Goal: Book appointment/travel/reservation

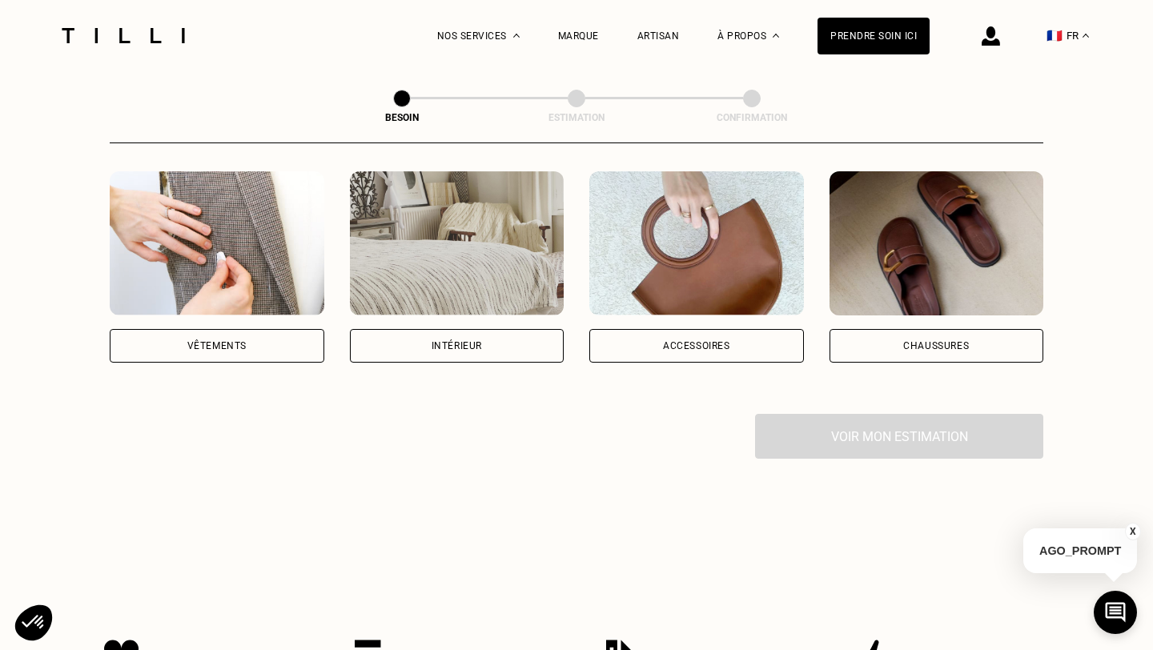
scroll to position [302, 0]
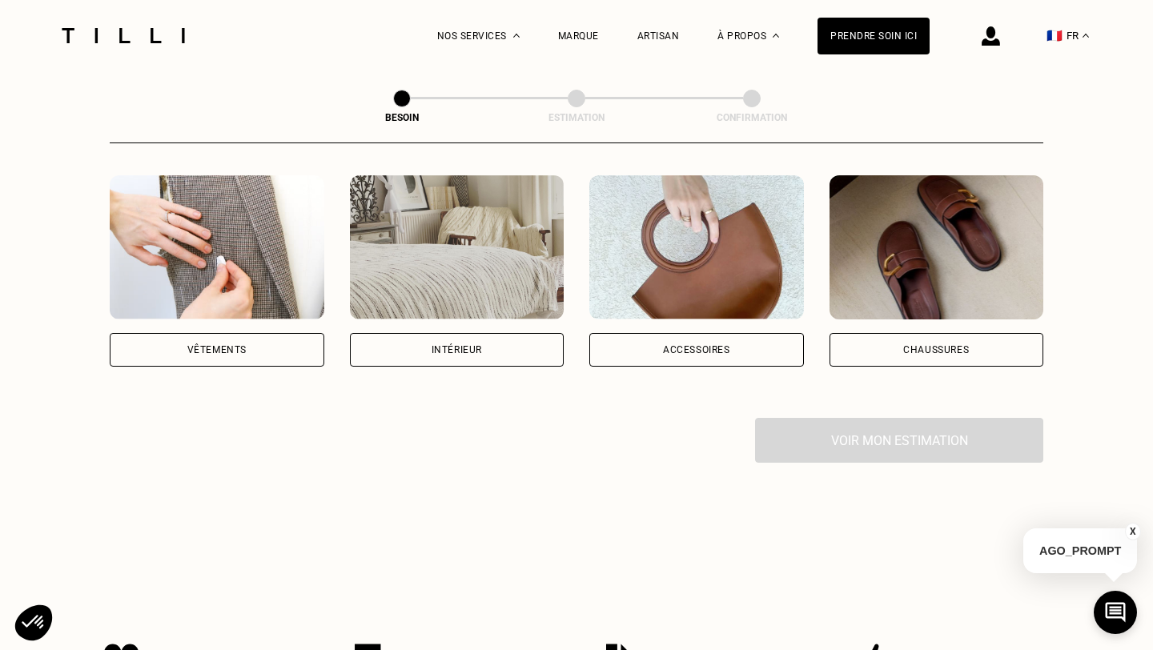
click at [247, 340] on div "Vêtements" at bounding box center [217, 350] width 215 height 34
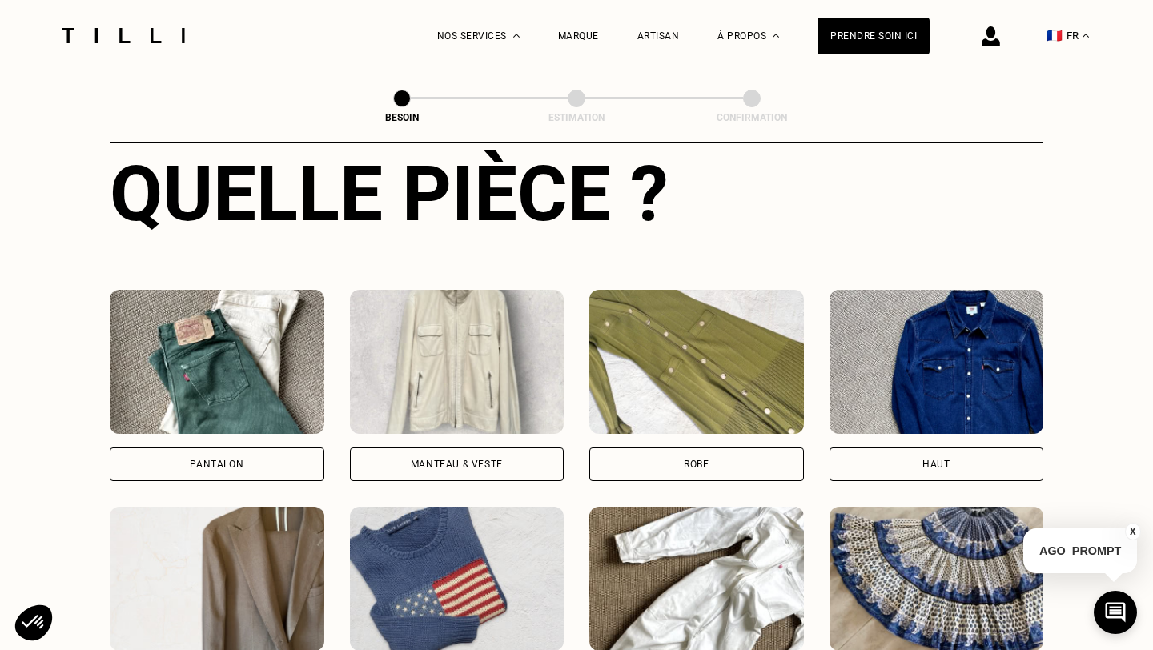
scroll to position [624, 0]
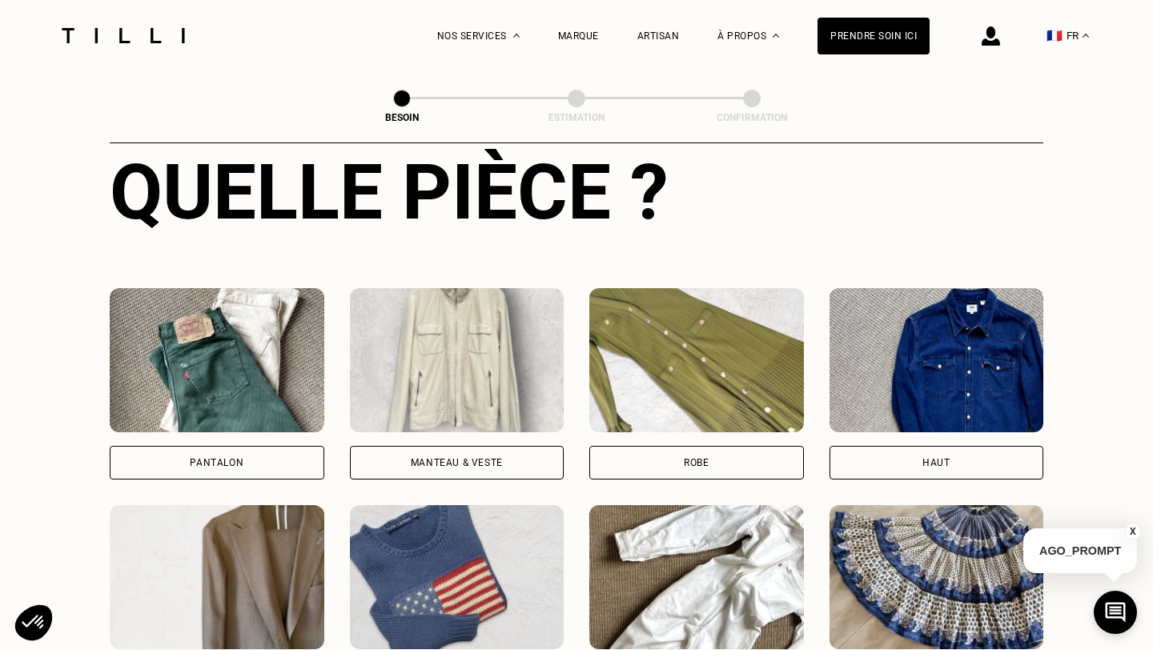
click at [263, 447] on div "Pantalon" at bounding box center [217, 463] width 215 height 34
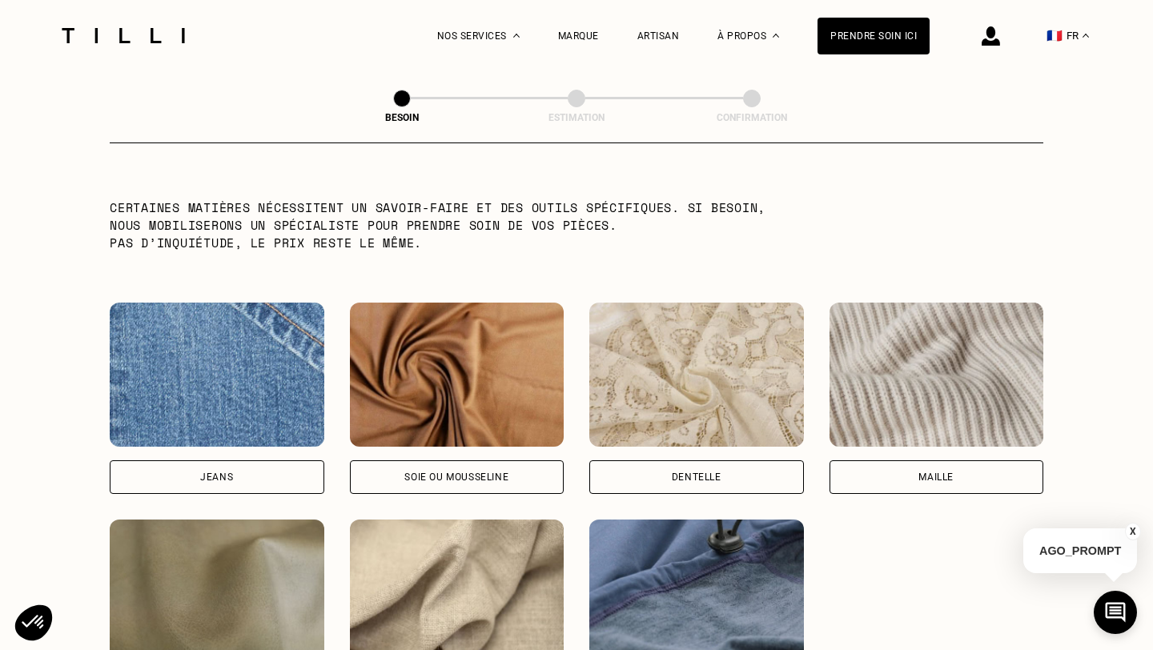
scroll to position [1583, 0]
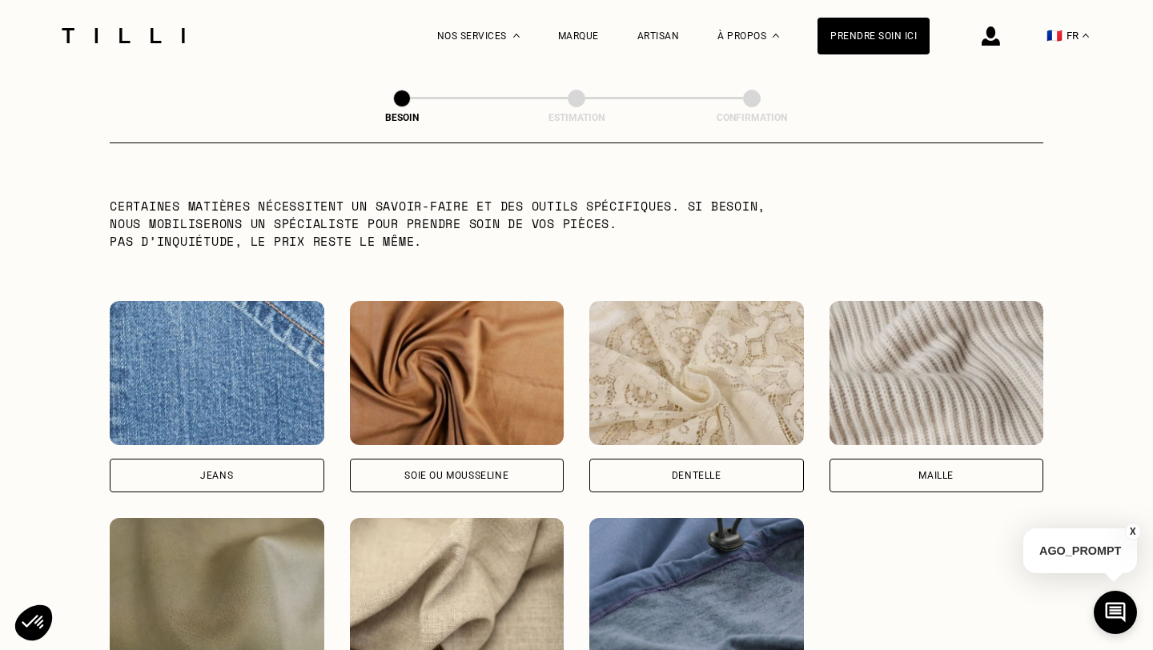
click at [262, 459] on div "Jeans" at bounding box center [217, 476] width 215 height 34
select select "FR"
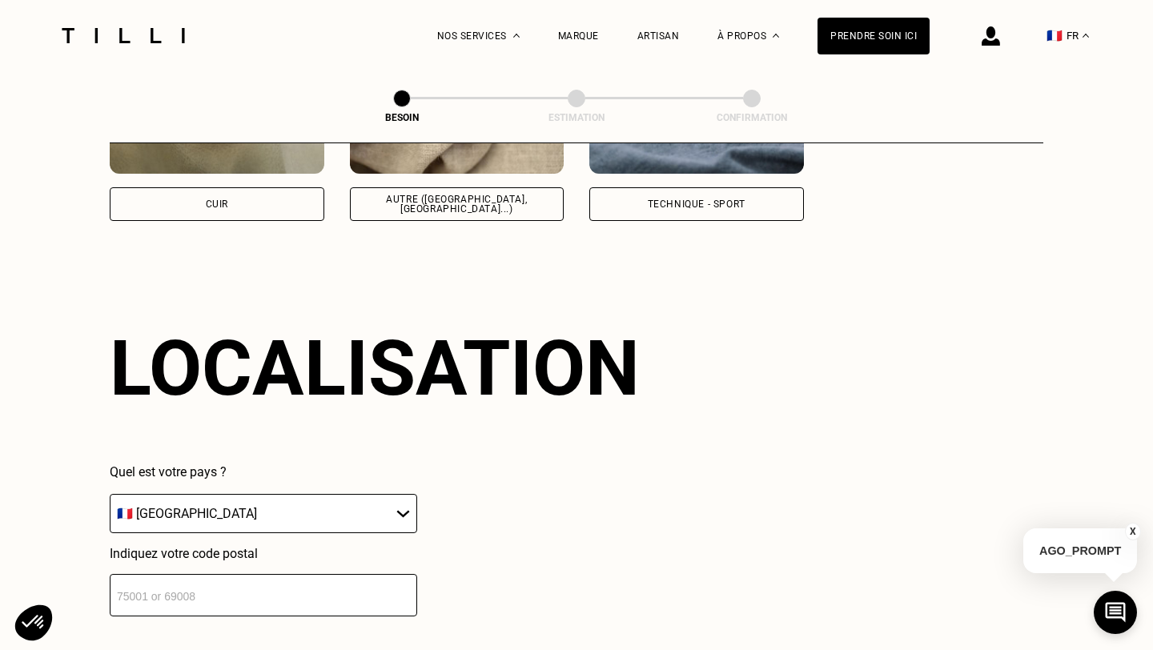
scroll to position [2147, 0]
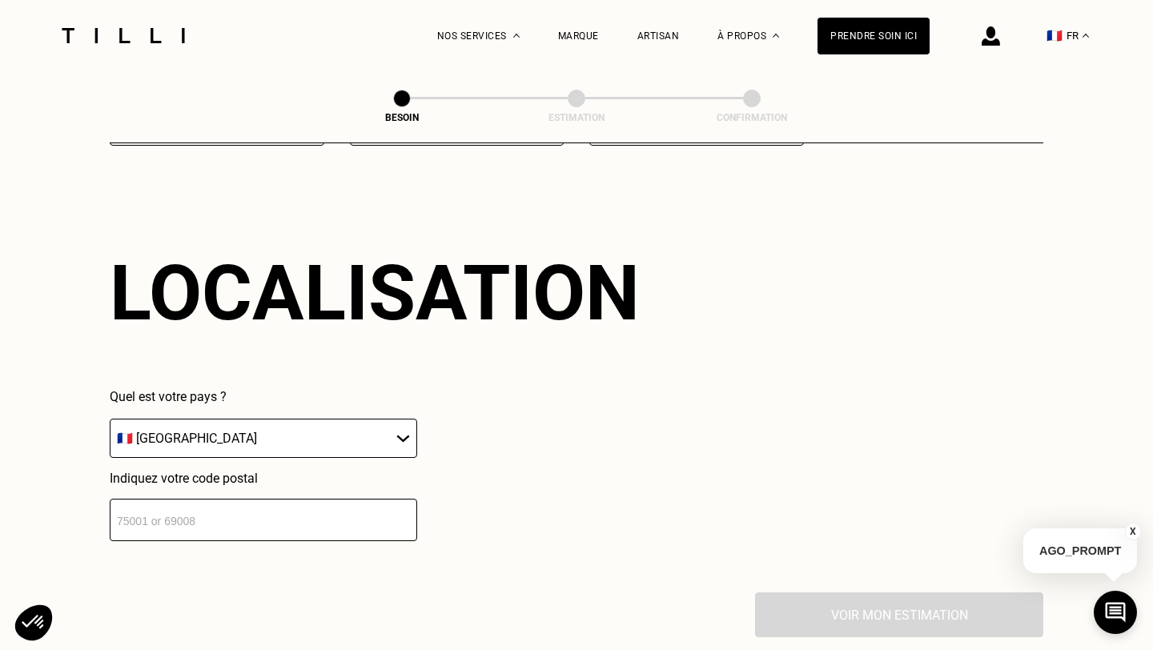
click at [249, 512] on input "number" at bounding box center [263, 520] width 307 height 42
type input "75014"
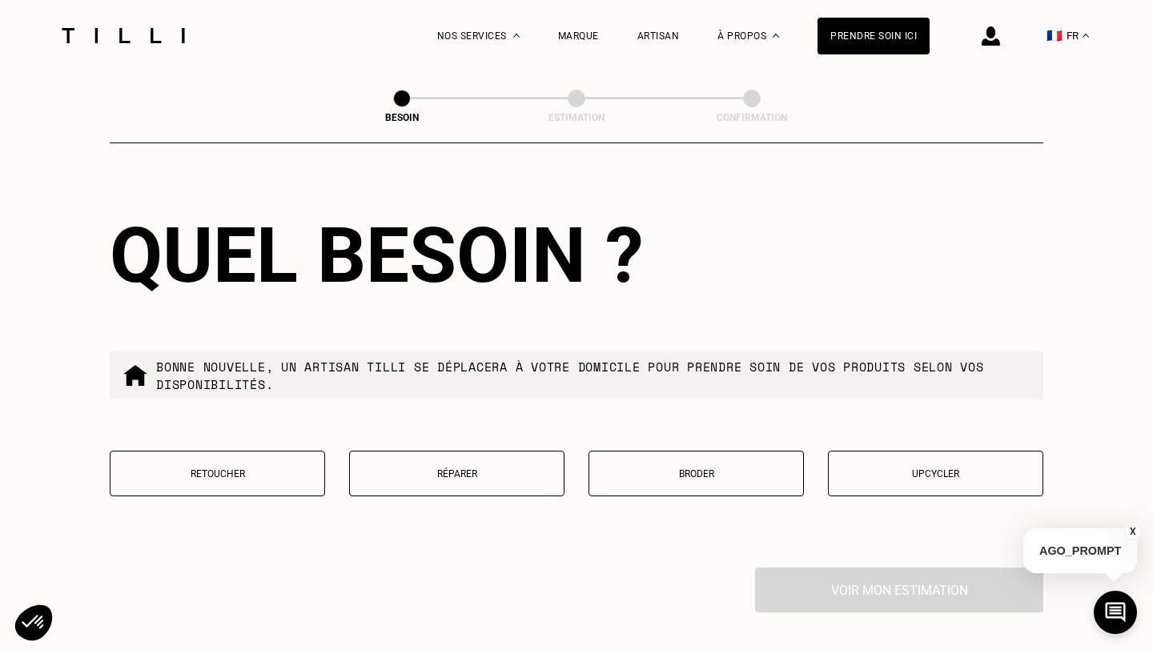
scroll to position [2582, 0]
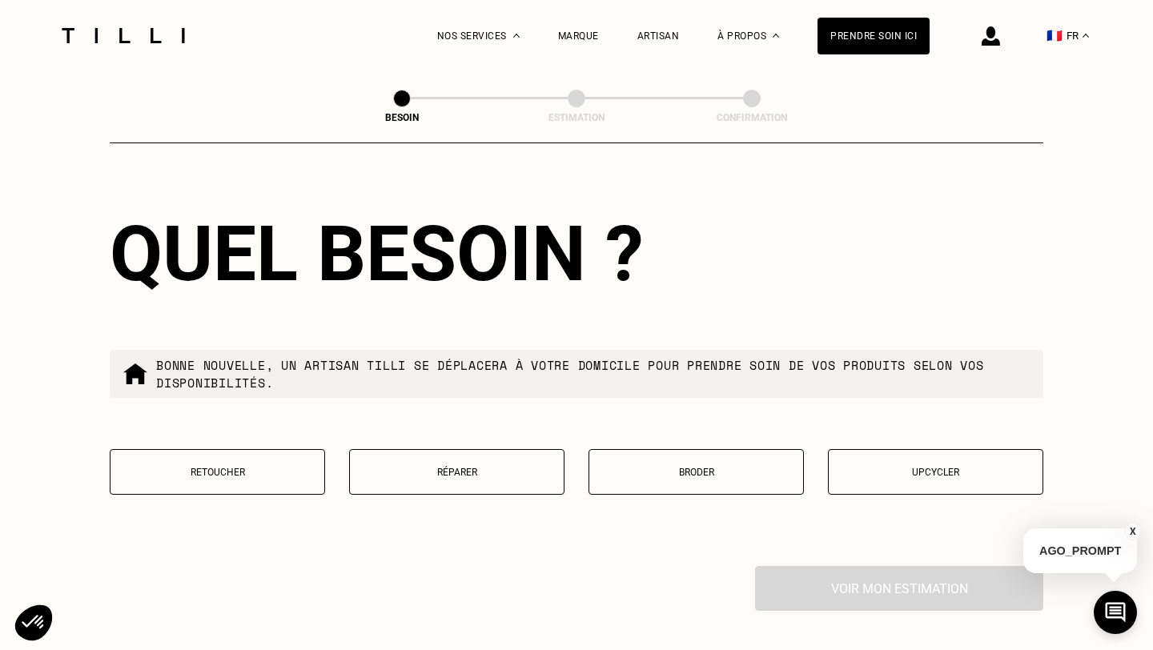
click at [295, 475] on button "Retoucher" at bounding box center [217, 472] width 215 height 46
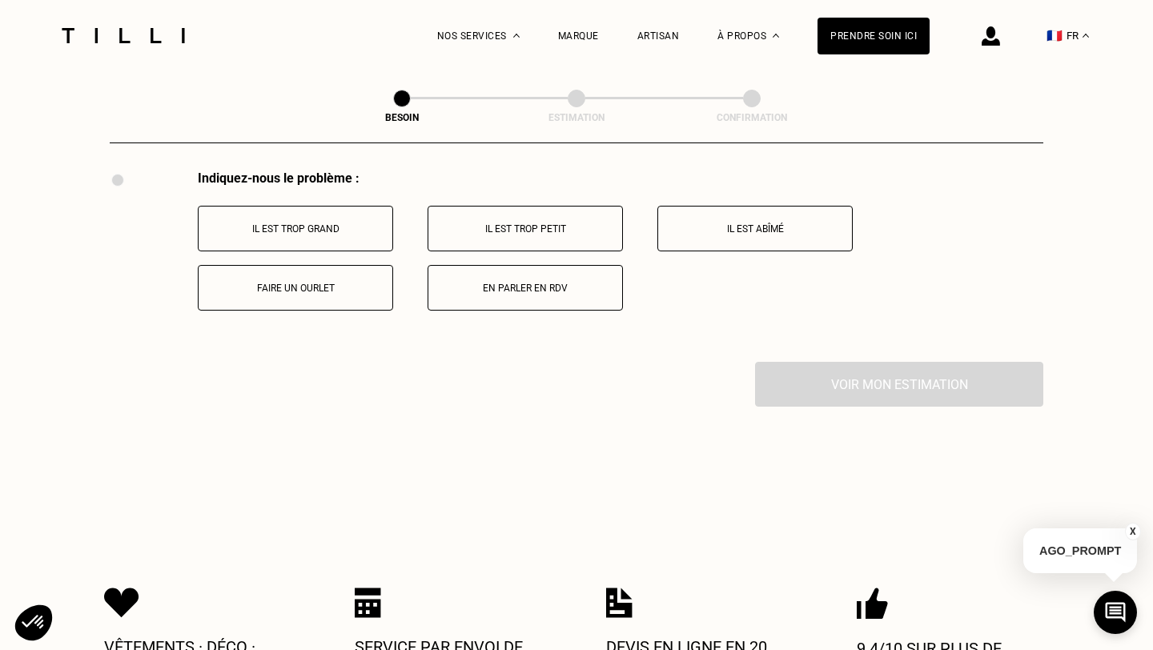
scroll to position [2979, 0]
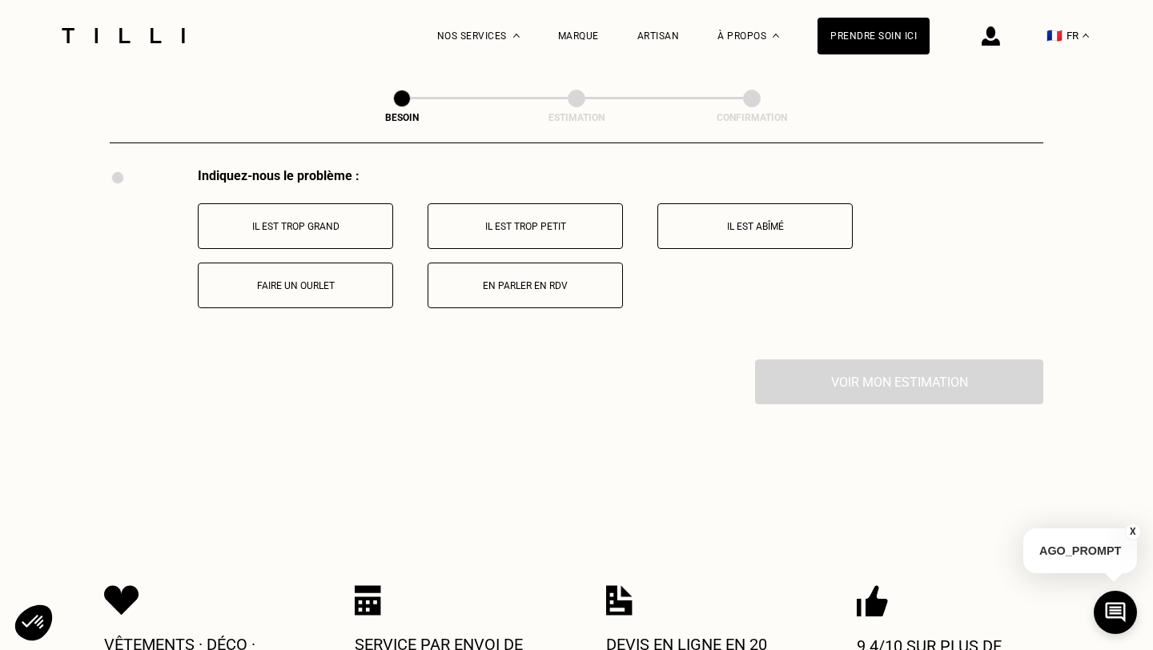
click at [340, 263] on button "Faire un ourlet" at bounding box center [295, 286] width 195 height 46
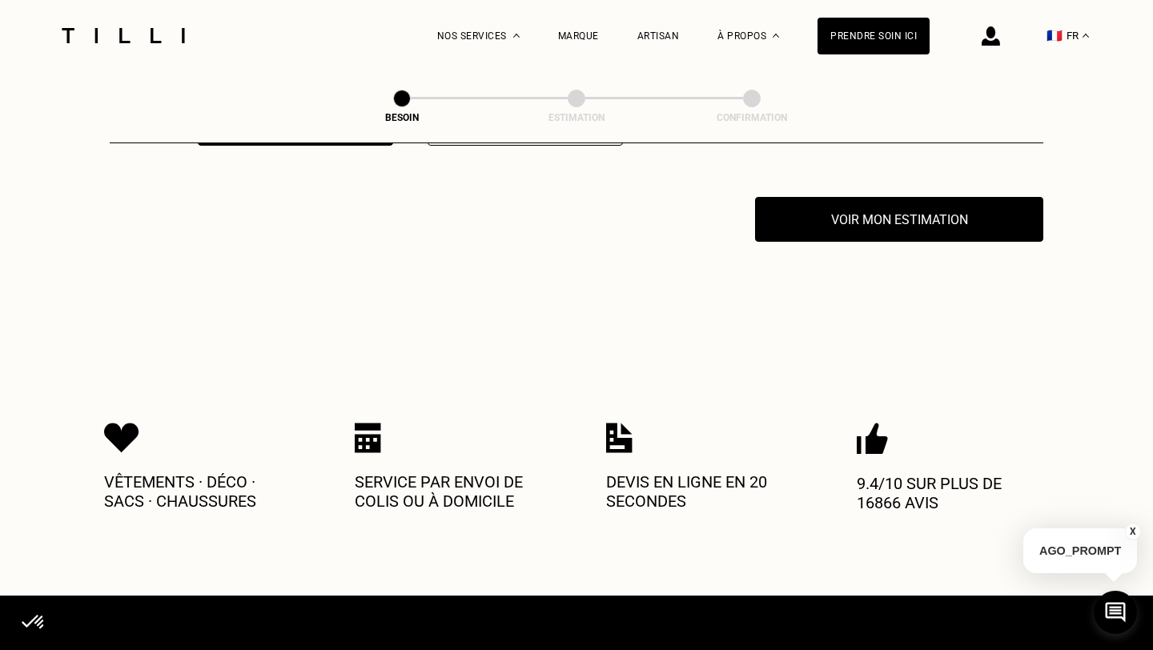
scroll to position [3144, 0]
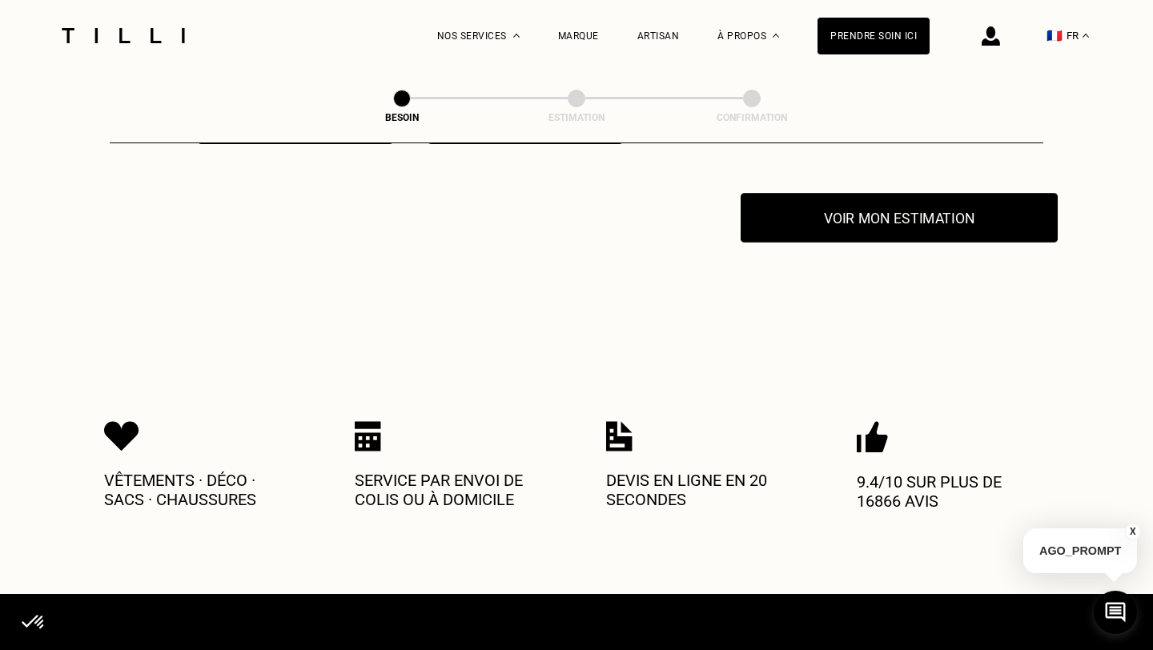
click at [779, 193] on button "Voir mon estimation" at bounding box center [898, 218] width 317 height 50
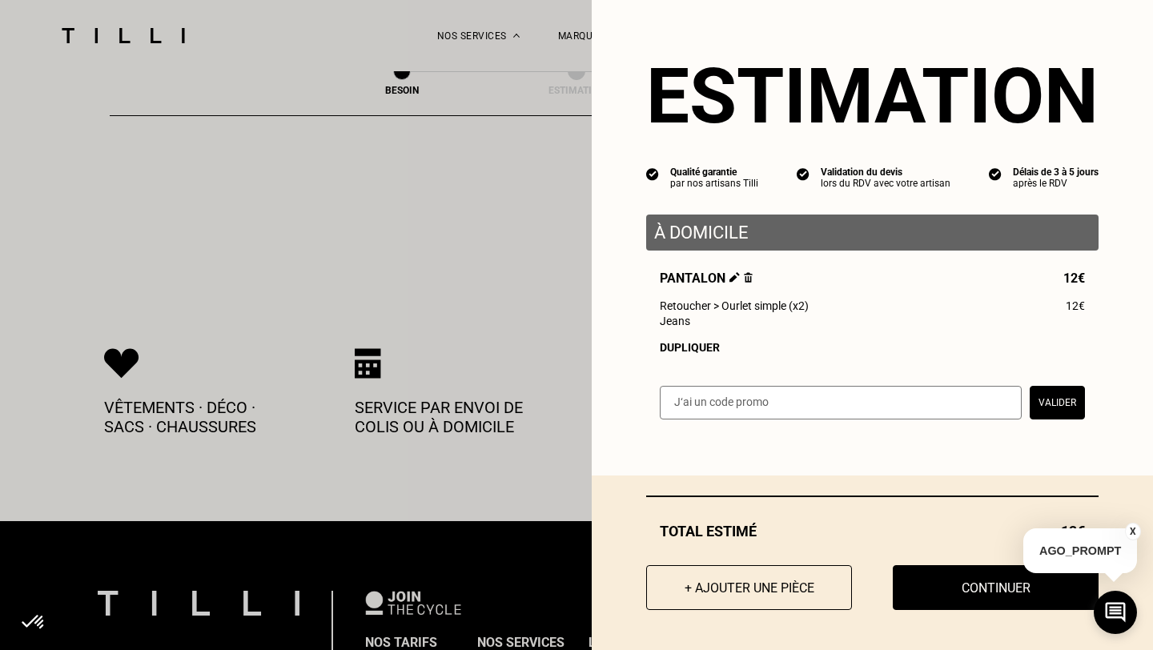
scroll to position [3291, 0]
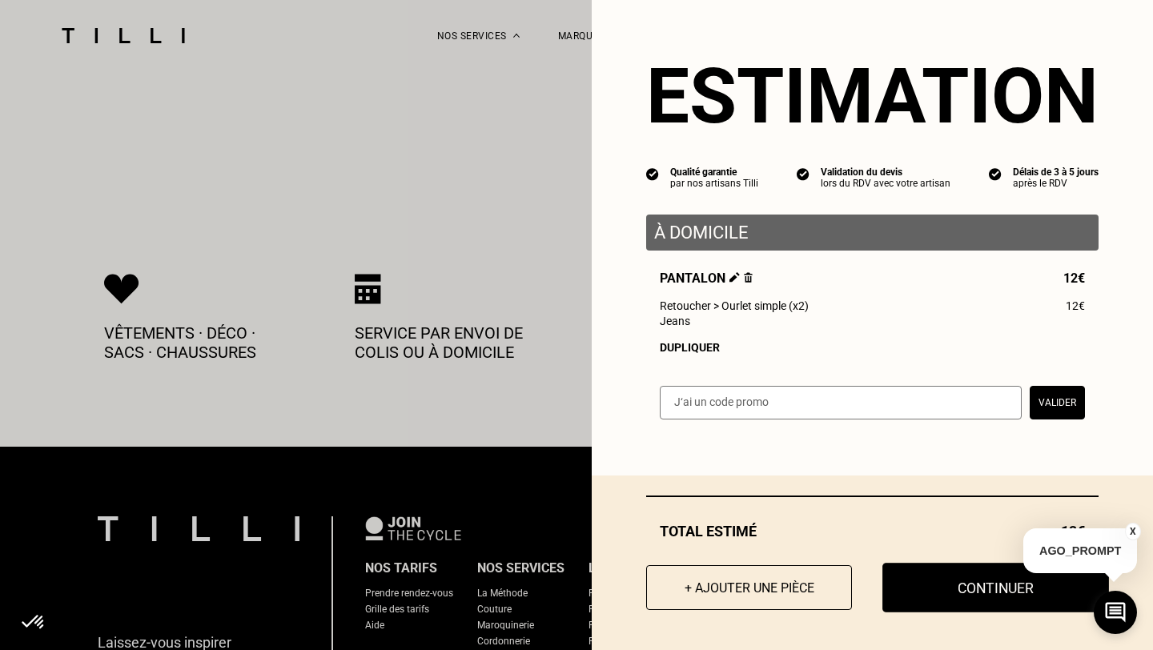
click at [935, 596] on button "Continuer" at bounding box center [995, 588] width 227 height 50
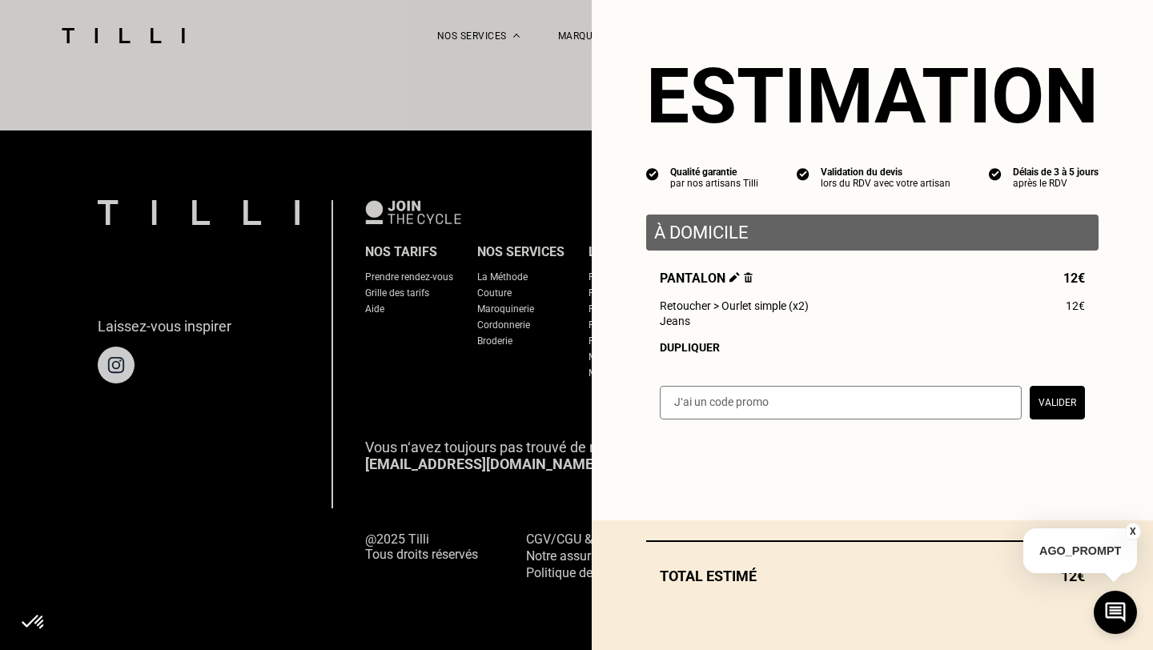
scroll to position [968, 0]
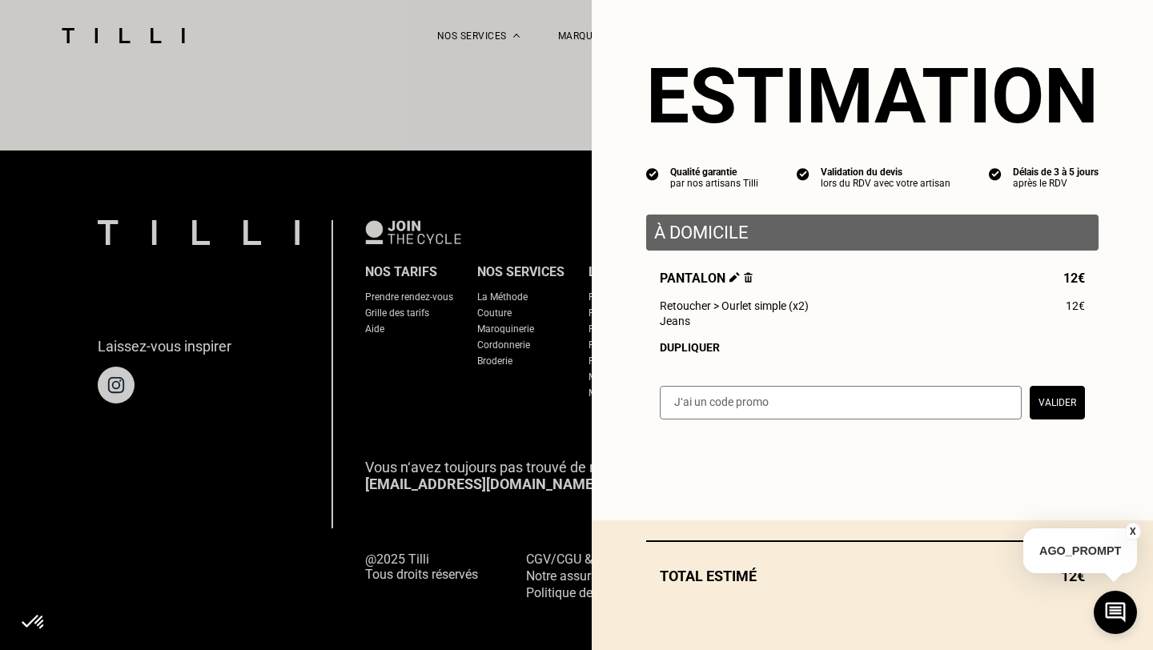
select select "FR"
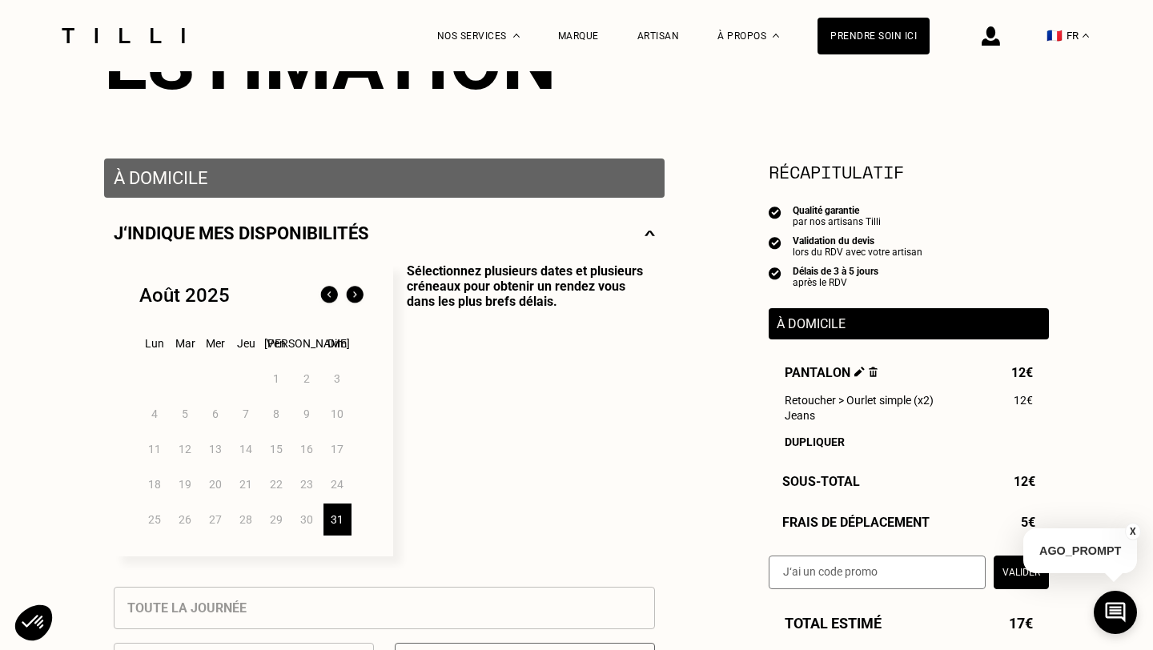
scroll to position [230, 0]
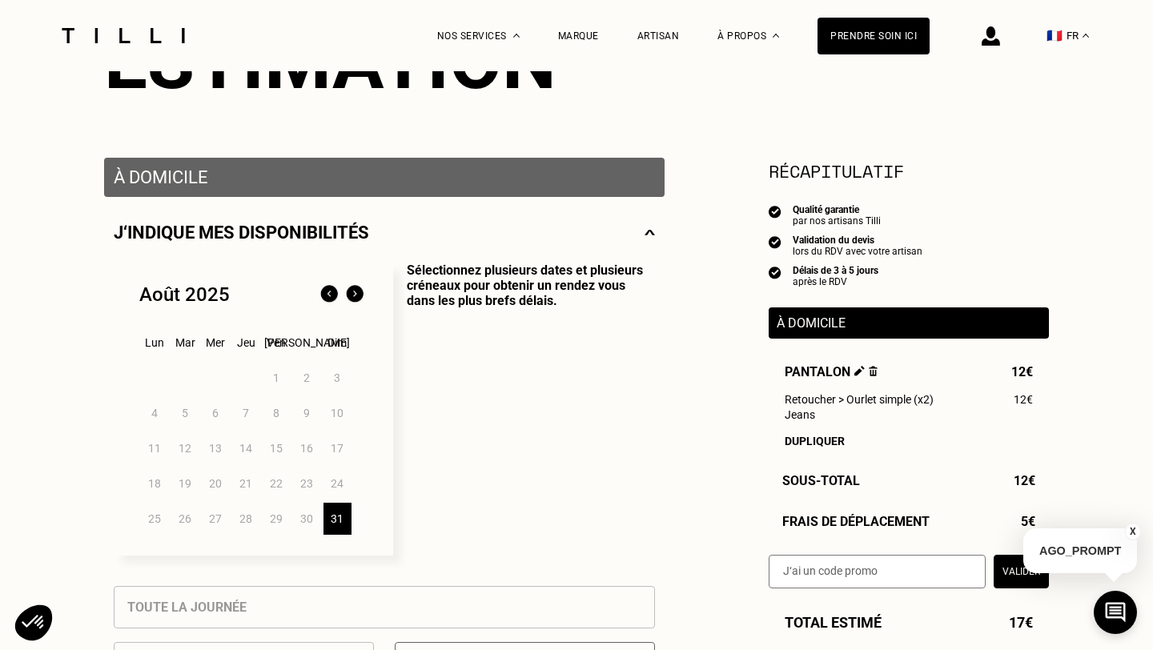
click at [347, 293] on img at bounding box center [355, 295] width 26 height 26
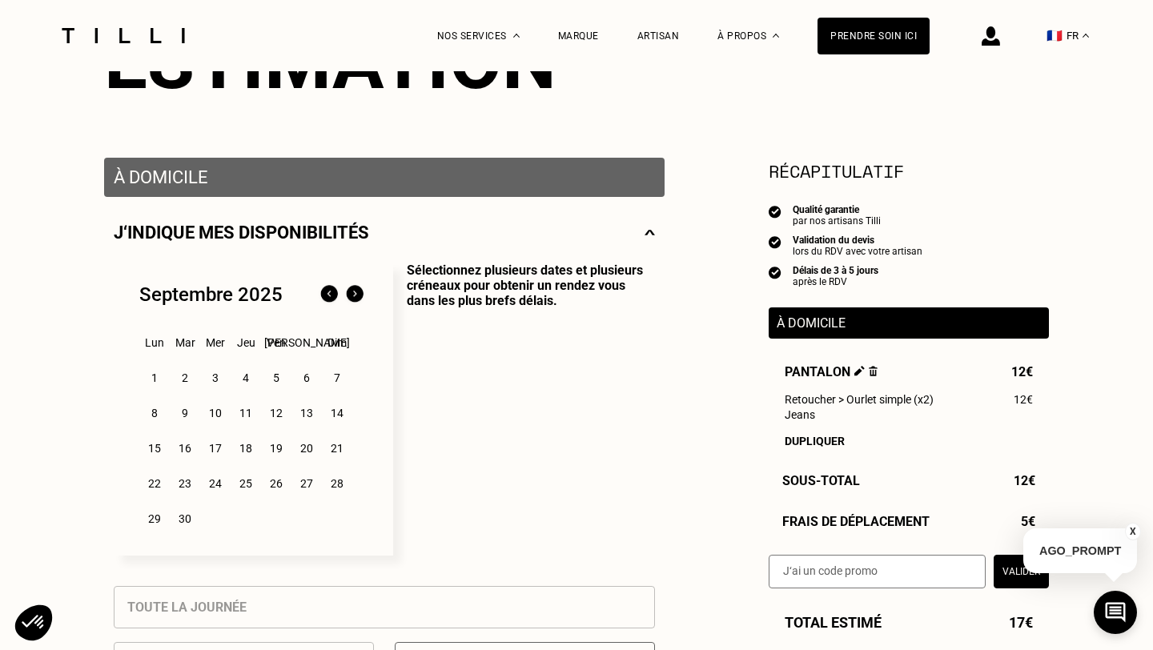
click at [187, 382] on div "2" at bounding box center [185, 378] width 28 height 32
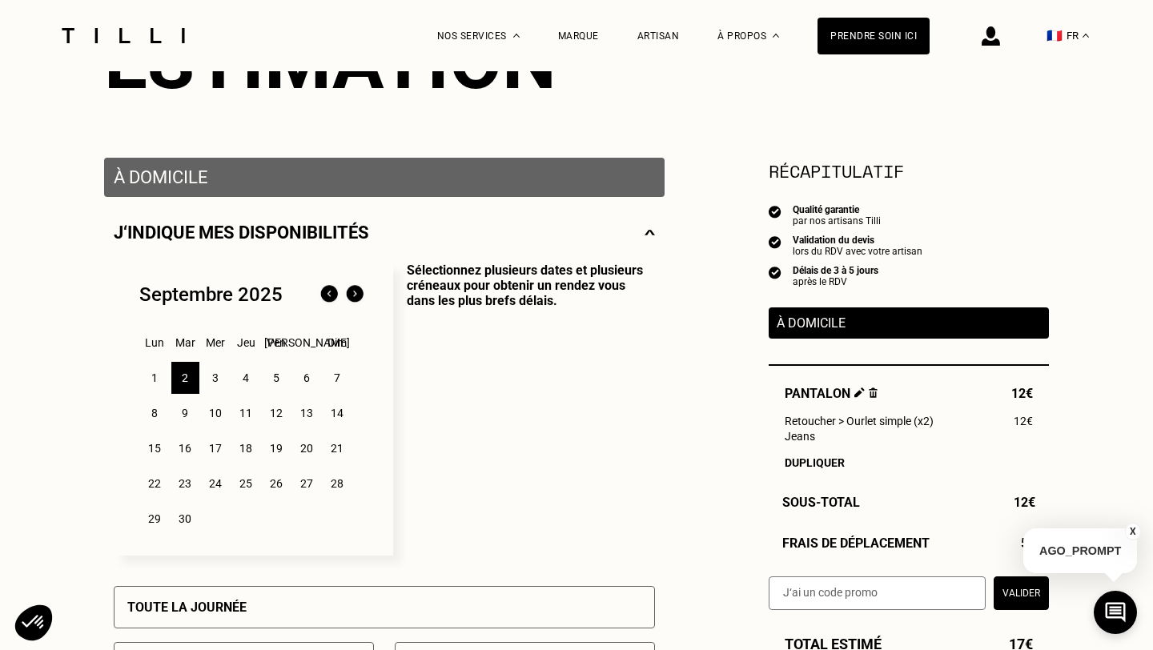
click at [205, 382] on div "3" at bounding box center [216, 378] width 28 height 32
click at [191, 382] on div "2" at bounding box center [185, 378] width 28 height 32
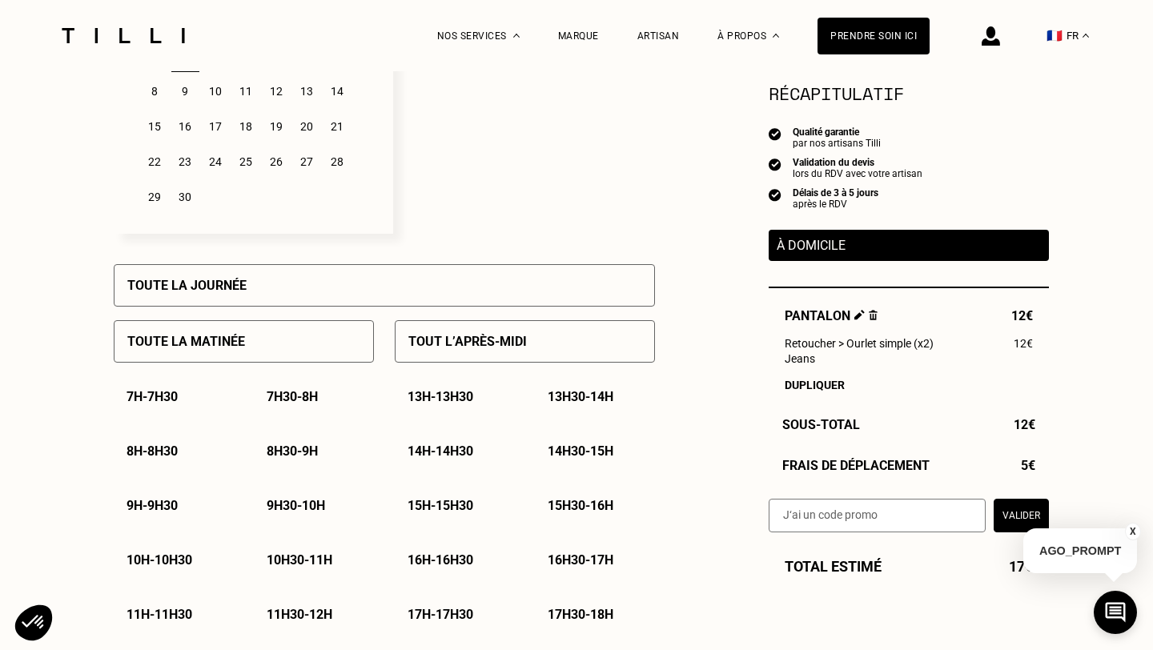
scroll to position [0, 0]
